Goal: Register for event/course

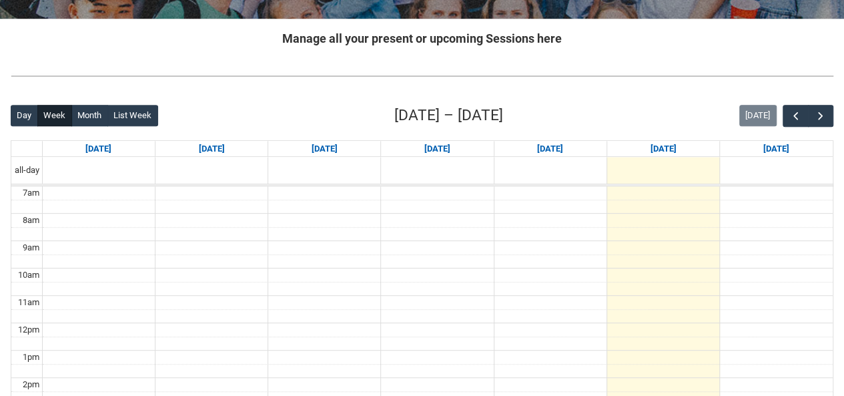
scroll to position [247, 0]
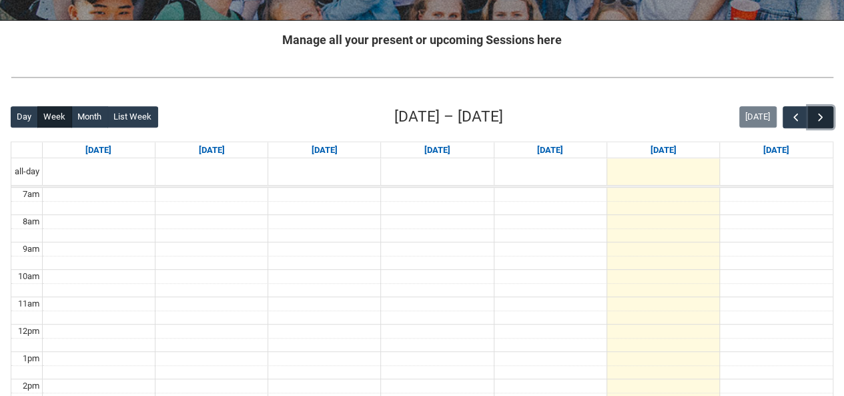
click at [826, 111] on span "button" at bounding box center [820, 117] width 13 height 13
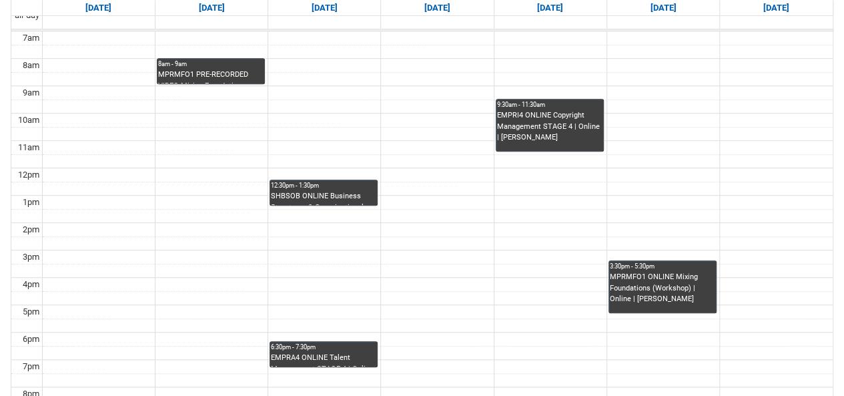
scroll to position [404, 0]
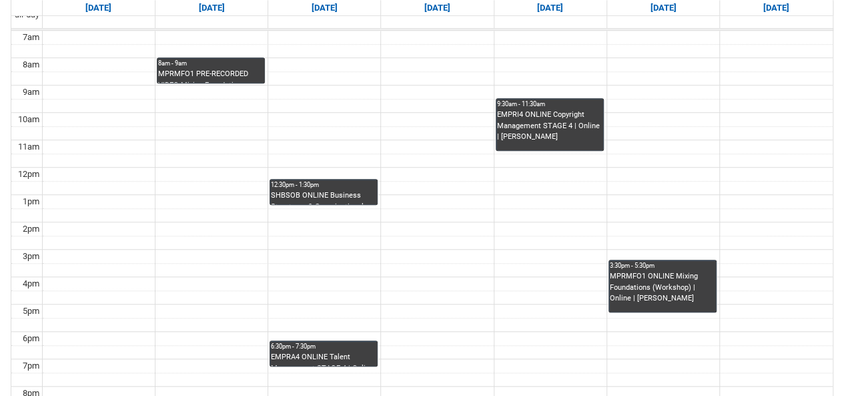
click at [230, 71] on div "MPRMFO1 PRE-RECORDED VIDEO Mixing Foundations (Lecture/Tut) | Online | [PERSON_…" at bounding box center [210, 76] width 105 height 14
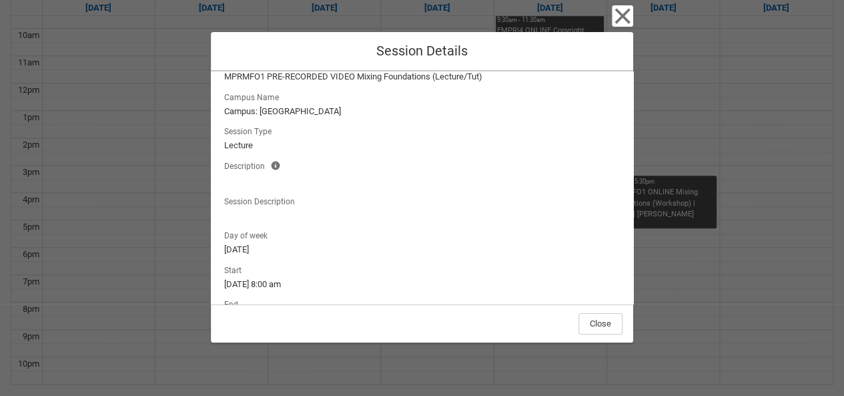
scroll to position [143, 0]
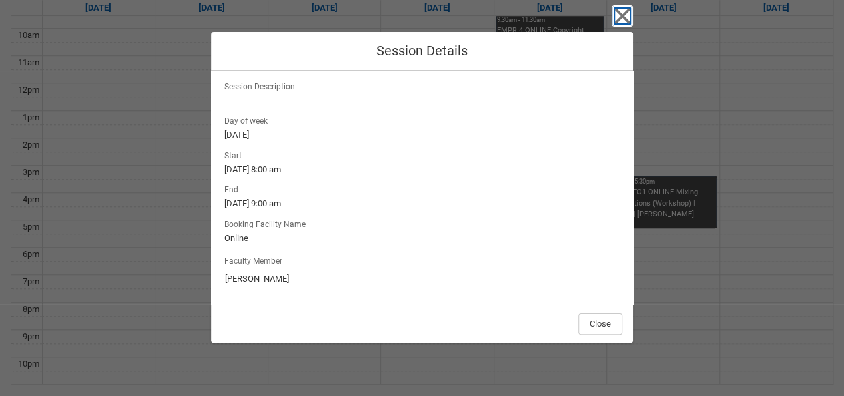
click at [622, 7] on icon "button" at bounding box center [622, 15] width 21 height 21
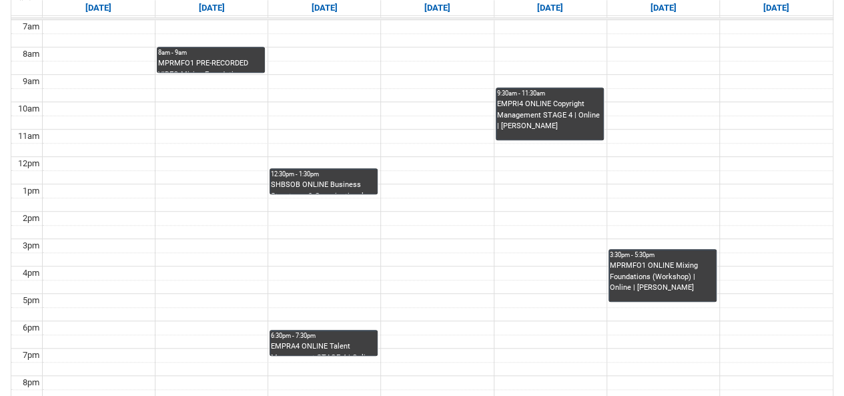
scroll to position [414, 0]
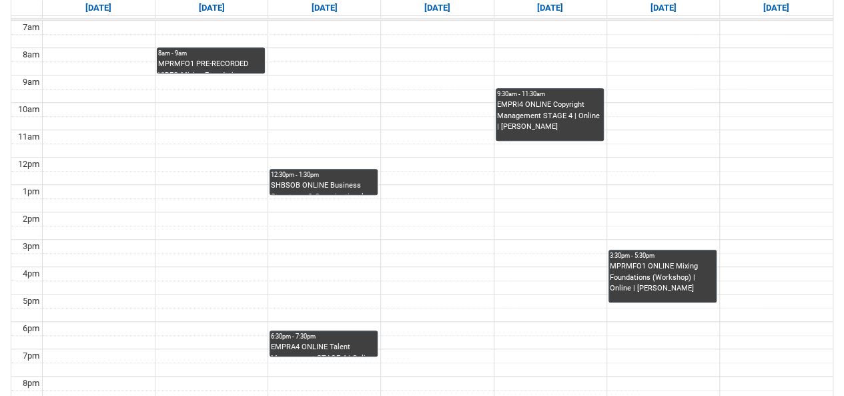
click at [688, 276] on div "MPRMFO1 ONLINE Mixing Foundations (Workshop) | Online | [PERSON_NAME]" at bounding box center [662, 277] width 105 height 33
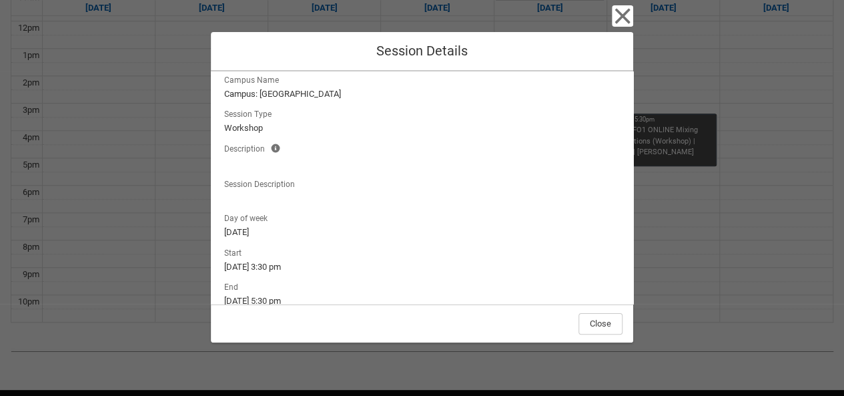
scroll to position [143, 0]
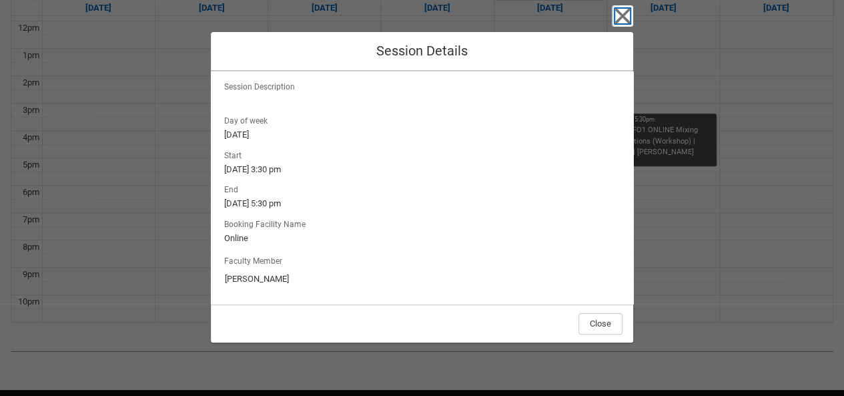
click at [624, 11] on icon "button" at bounding box center [622, 15] width 21 height 21
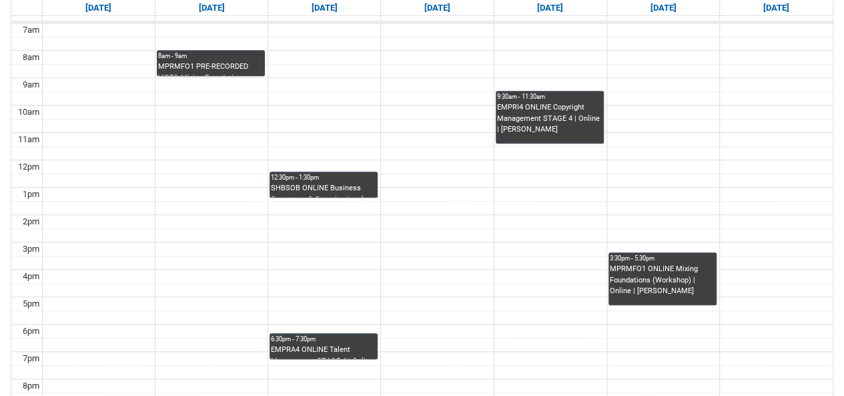
scroll to position [412, 0]
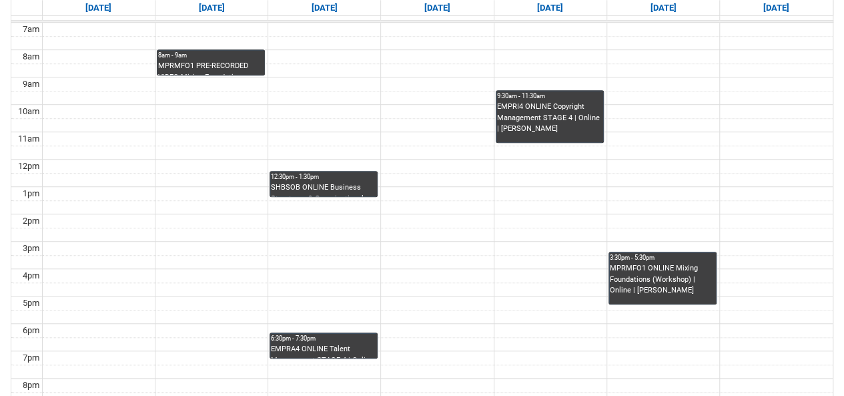
click at [342, 339] on div "6:30pm - 7:30pm" at bounding box center [323, 338] width 105 height 9
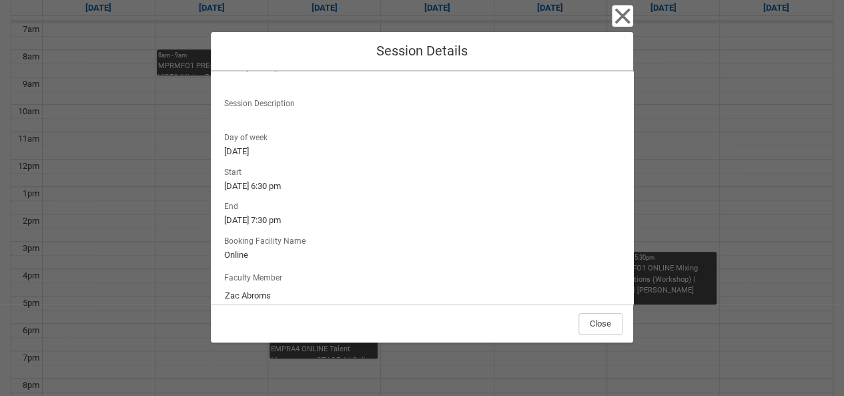
scroll to position [143, 0]
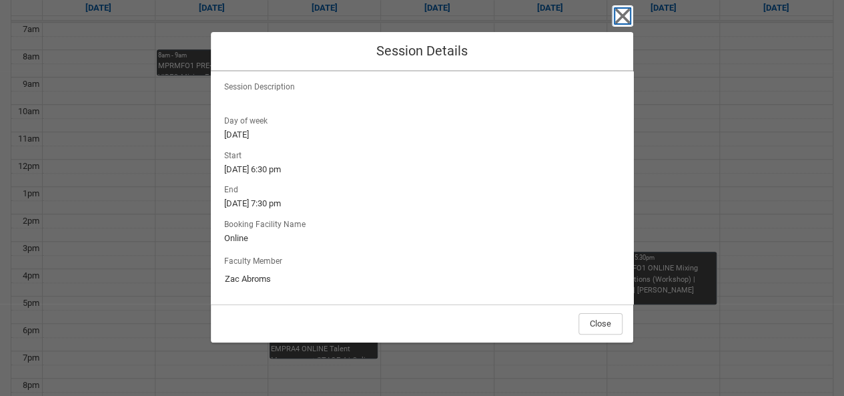
click at [619, 11] on icon "button" at bounding box center [622, 16] width 15 height 15
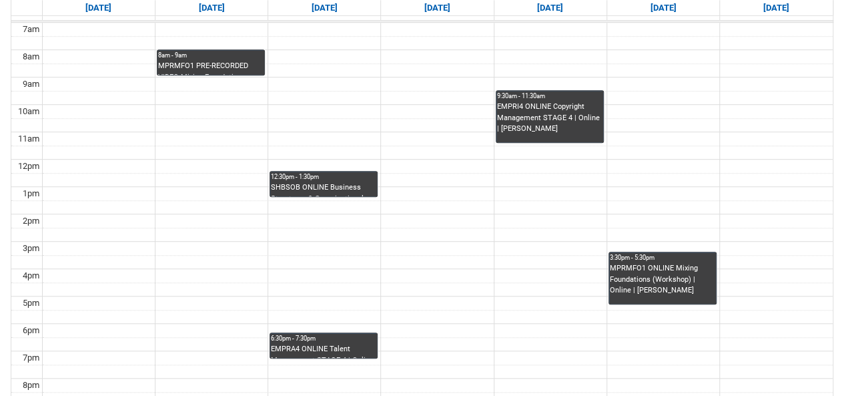
click at [338, 182] on div "SHBSOB ONLINE Business Structures & Organisational Behaviour | Online | [PERSON…" at bounding box center [323, 189] width 105 height 14
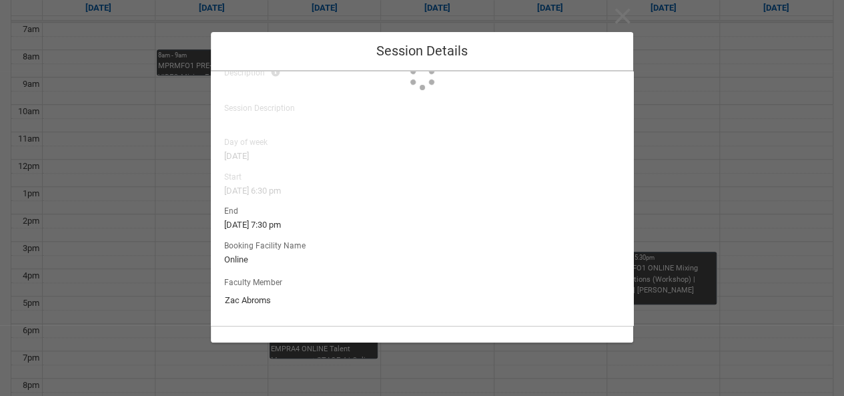
type input "[PERSON_NAME]"
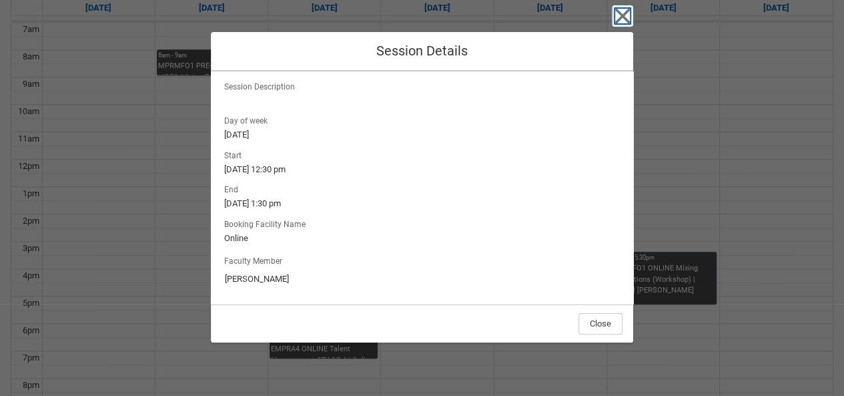
click at [623, 15] on icon "button" at bounding box center [622, 16] width 15 height 15
